Goal: Understand process/instructions: Learn about a topic

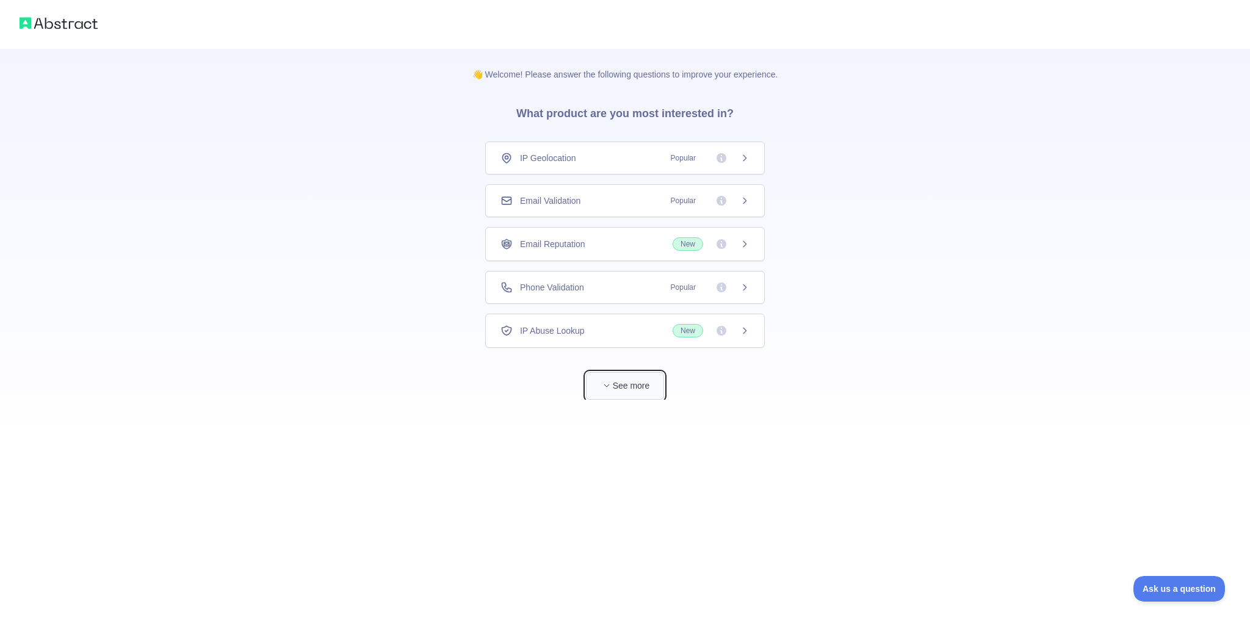
click at [610, 376] on button "See more" at bounding box center [625, 385] width 78 height 27
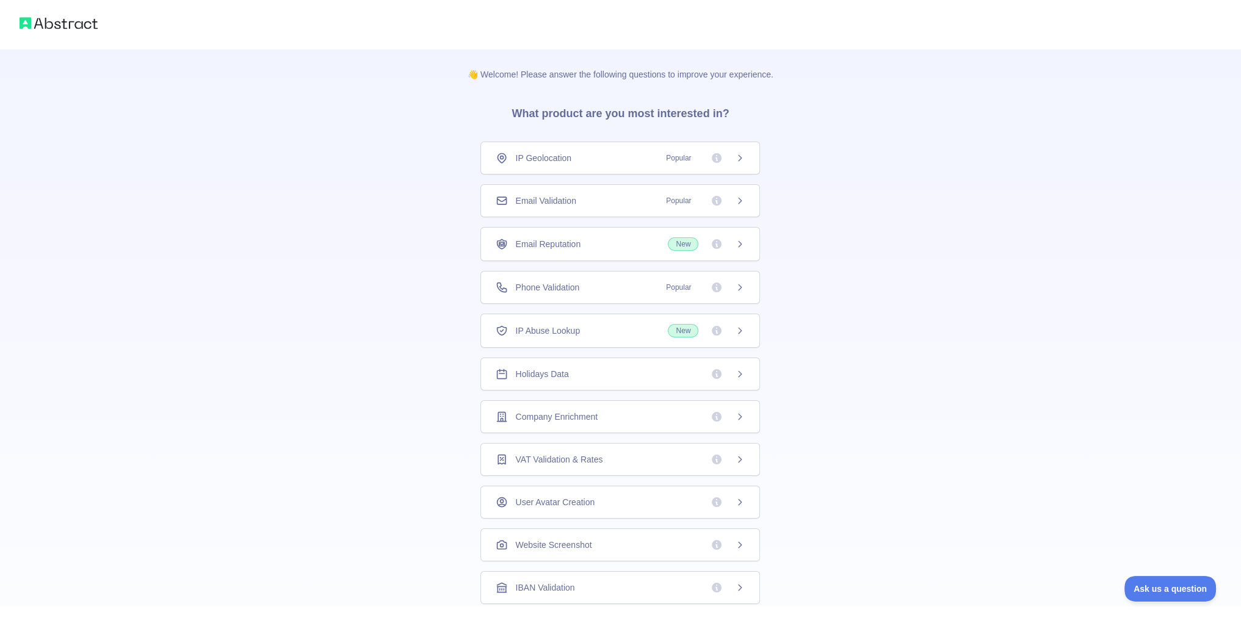
click at [629, 374] on div "Holidays Data" at bounding box center [620, 374] width 249 height 12
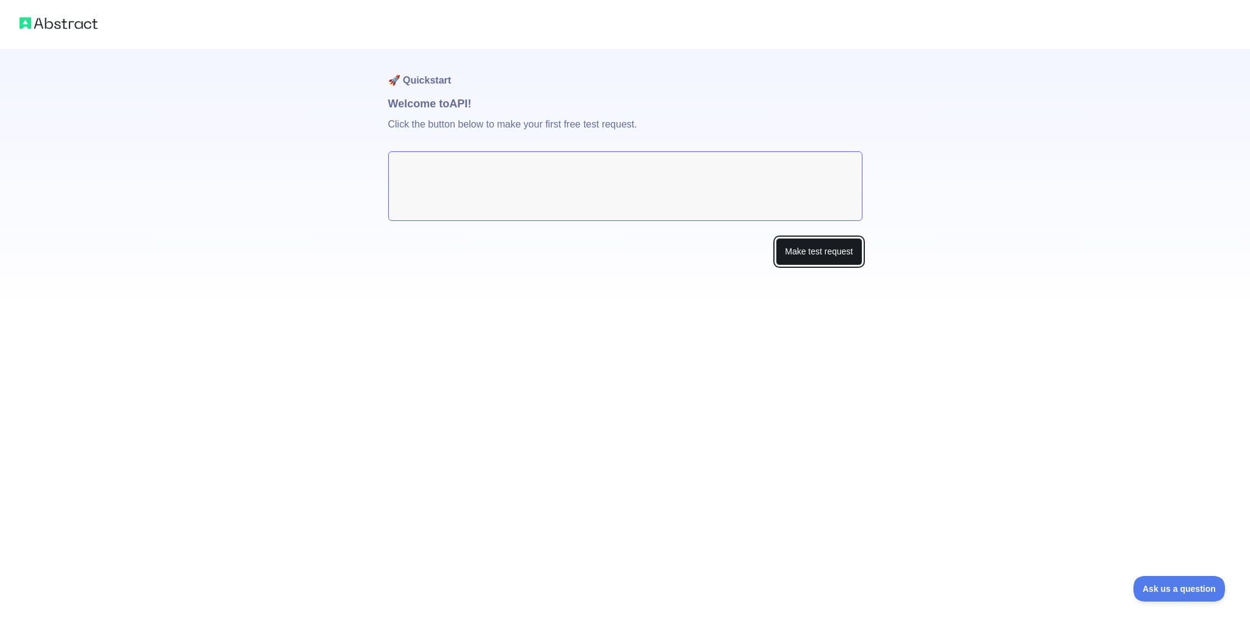
click at [803, 247] on button "Make test request" at bounding box center [819, 251] width 86 height 27
click at [800, 253] on button "Make test request" at bounding box center [819, 251] width 86 height 27
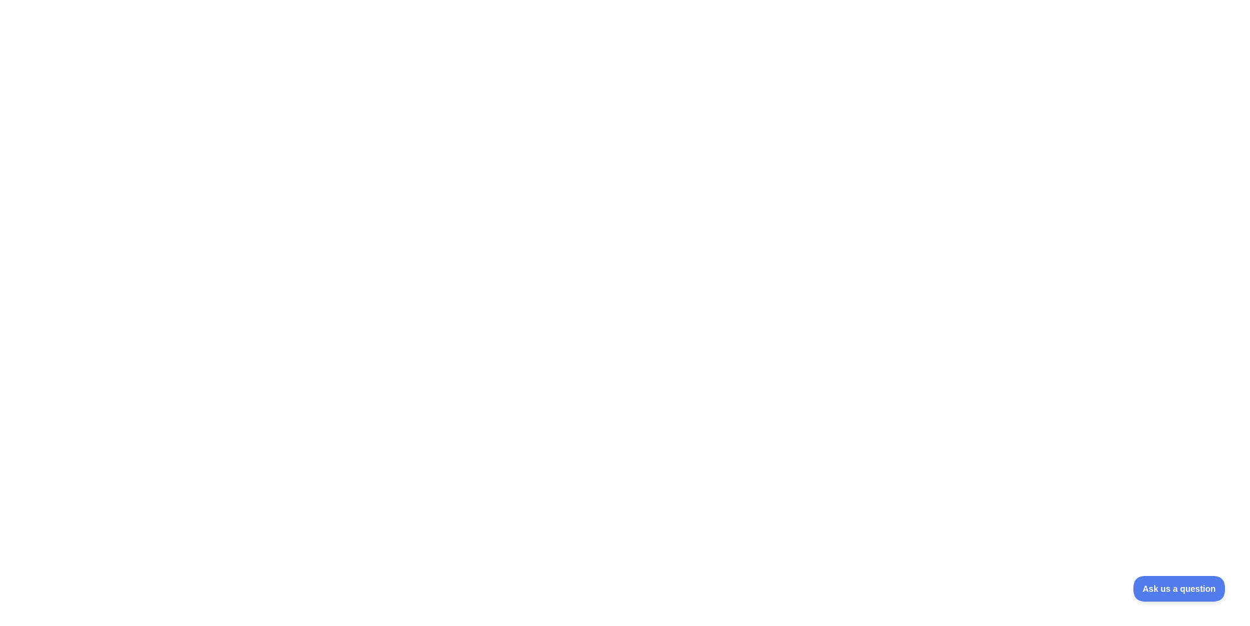
click at [1172, 608] on div at bounding box center [625, 313] width 1250 height 626
click at [1178, 604] on div at bounding box center [625, 313] width 1250 height 626
click at [1174, 593] on button "Ask us a question" at bounding box center [1173, 587] width 92 height 26
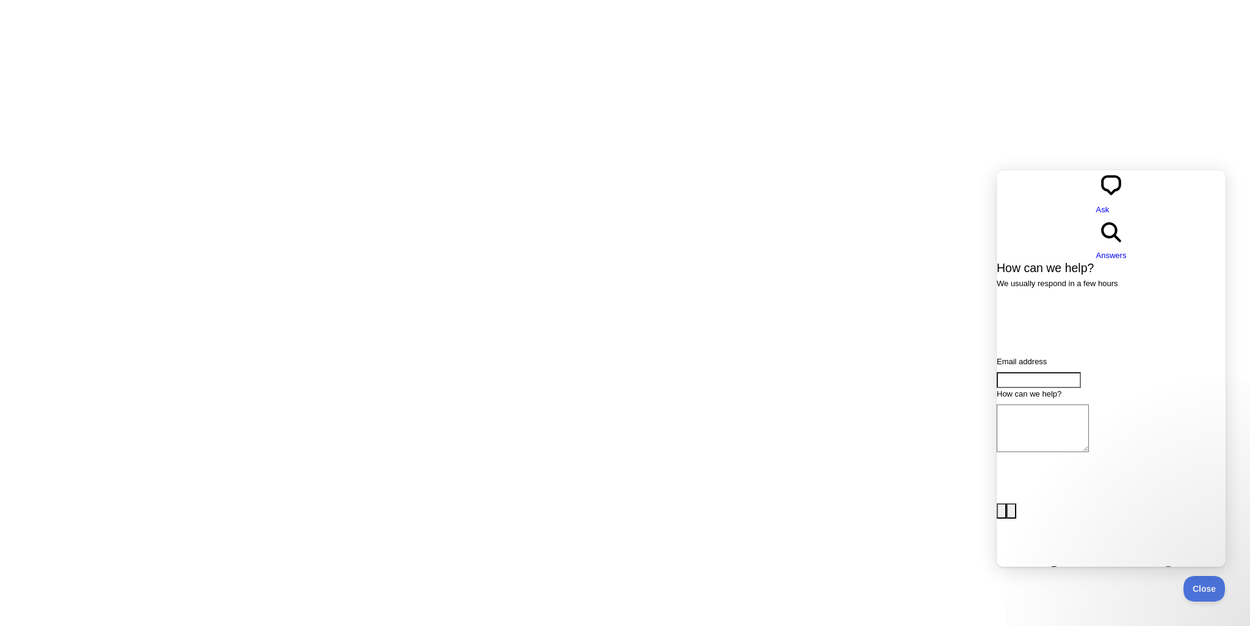
click at [1122, 120] on div at bounding box center [625, 313] width 1250 height 626
